Goal: Transaction & Acquisition: Purchase product/service

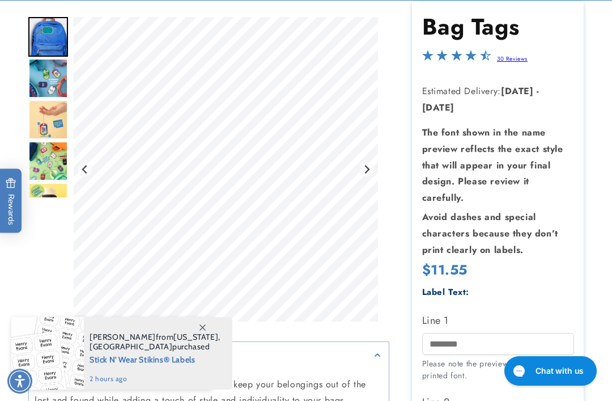
scroll to position [137, 0]
click at [202, 325] on icon at bounding box center [203, 327] width 6 height 6
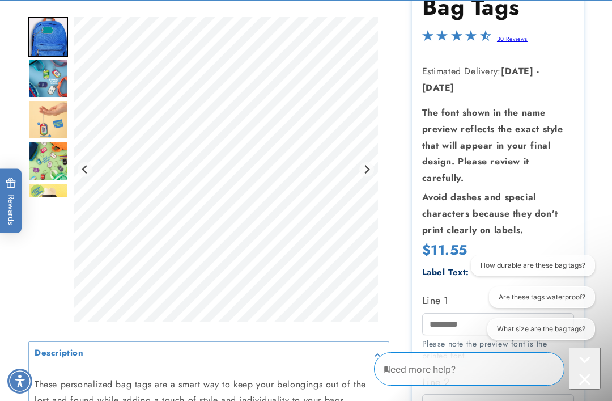
scroll to position [157, 0]
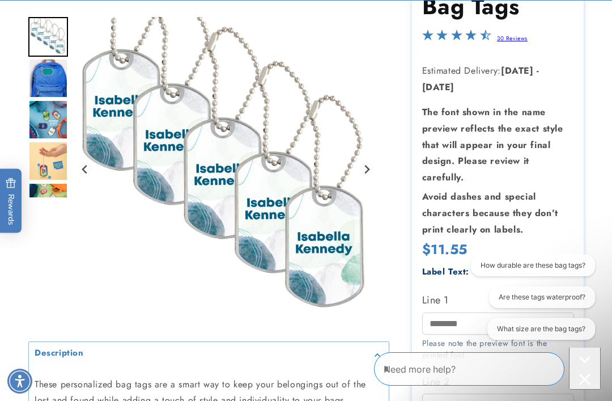
click at [362, 176] on img "Gallery Viewer" at bounding box center [226, 169] width 304 height 304
click at [371, 174] on button "Next slide" at bounding box center [366, 169] width 15 height 15
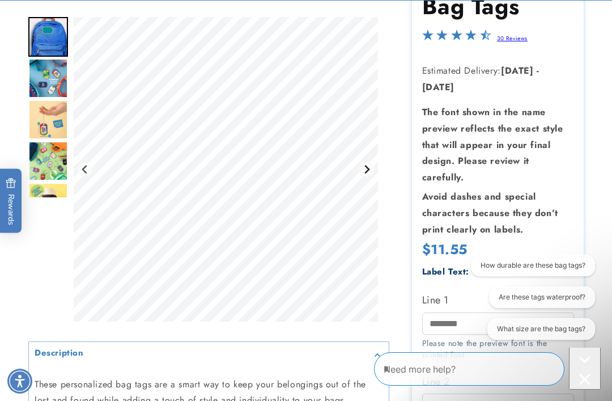
click at [367, 172] on icon "Next slide" at bounding box center [367, 169] width 5 height 9
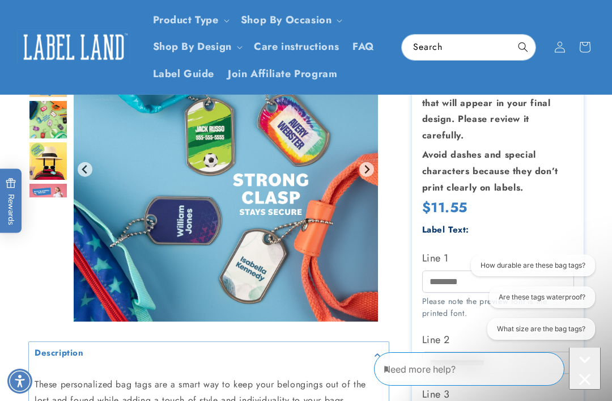
scroll to position [0, 0]
